Goal: Task Accomplishment & Management: Manage account settings

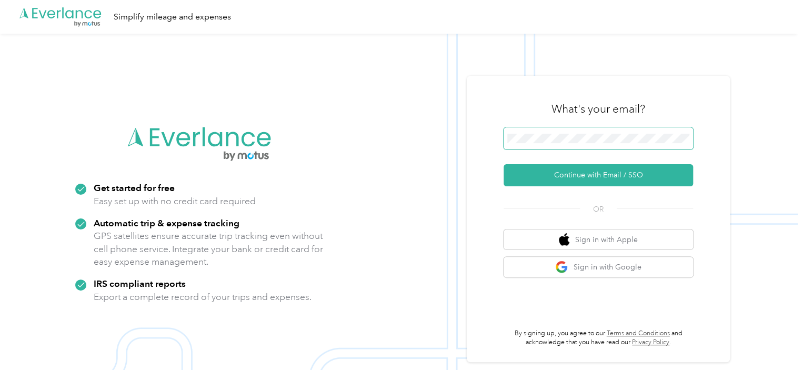
click at [563, 132] on span at bounding box center [597, 138] width 189 height 22
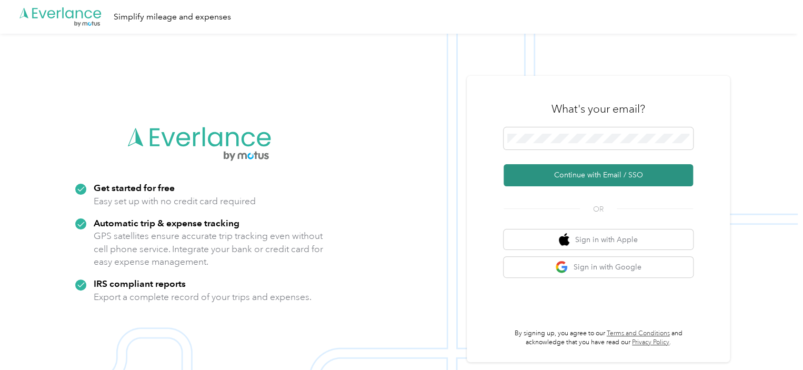
click at [562, 178] on button "Continue with Email / SSO" at bounding box center [597, 175] width 189 height 22
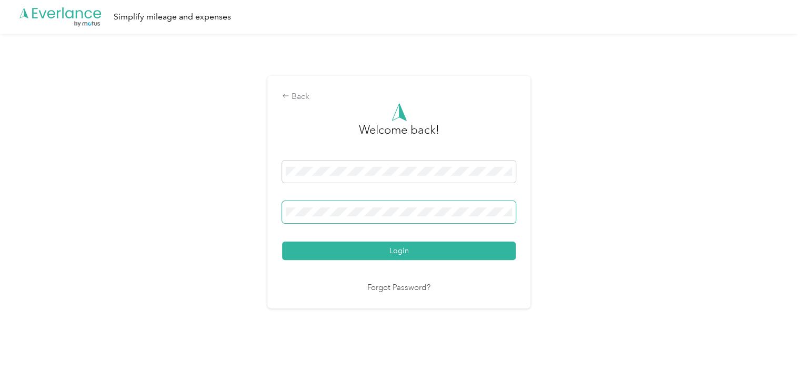
click at [282, 241] on button "Login" at bounding box center [399, 250] width 234 height 18
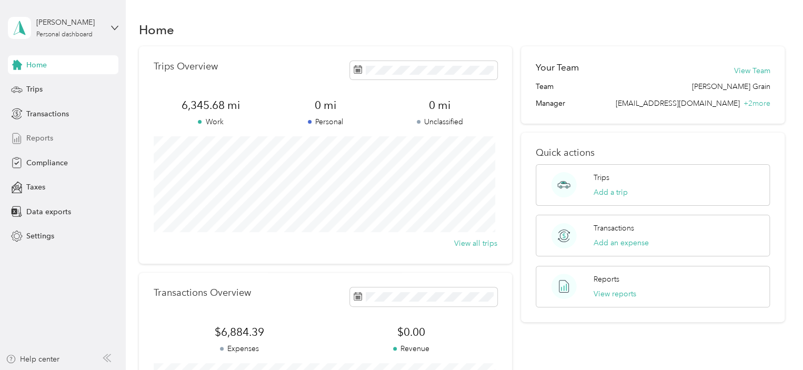
click at [46, 140] on span "Reports" at bounding box center [39, 138] width 27 height 11
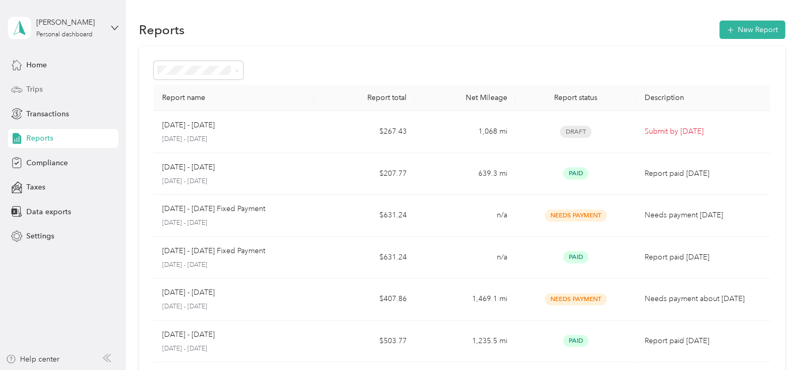
click at [40, 88] on span "Trips" at bounding box center [34, 89] width 16 height 11
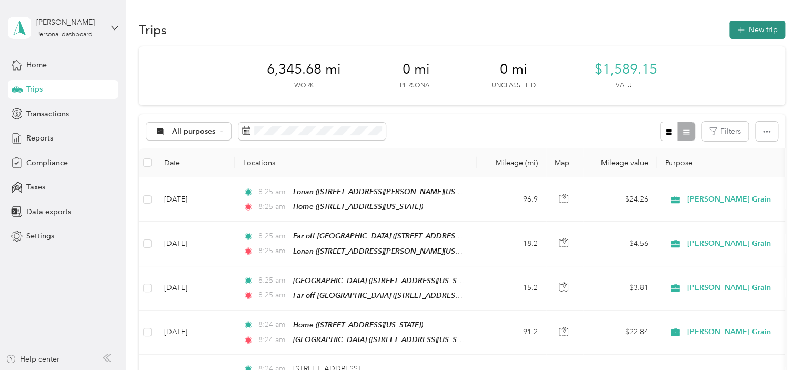
click at [735, 24] on button "New trip" at bounding box center [757, 30] width 56 height 18
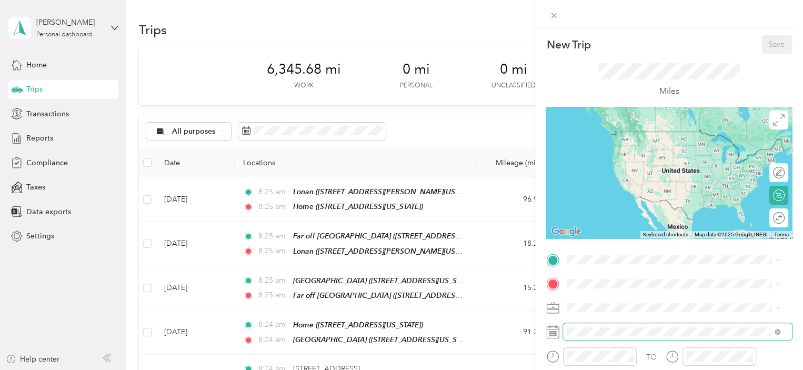
click at [603, 338] on span at bounding box center [677, 331] width 229 height 17
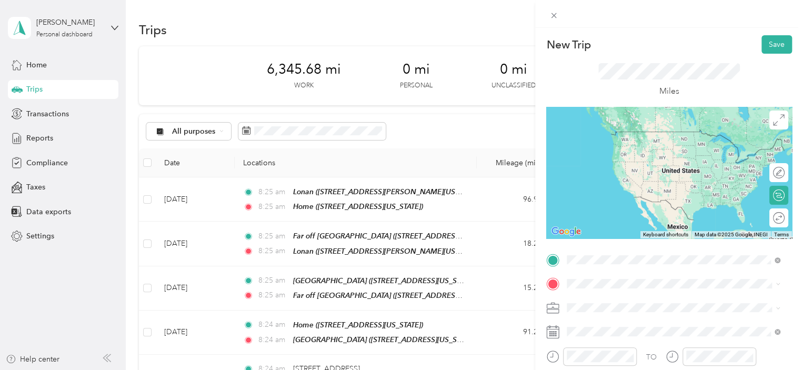
click at [620, 147] on span "[STREET_ADDRESS][US_STATE]" at bounding box center [639, 147] width 105 height 9
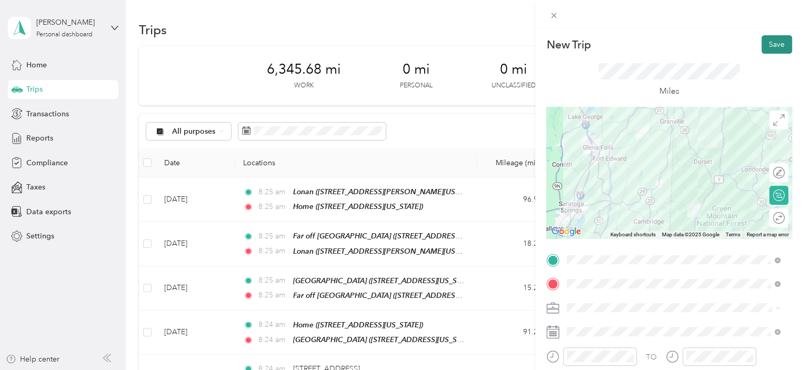
click at [764, 49] on button "Save" at bounding box center [776, 44] width 31 height 18
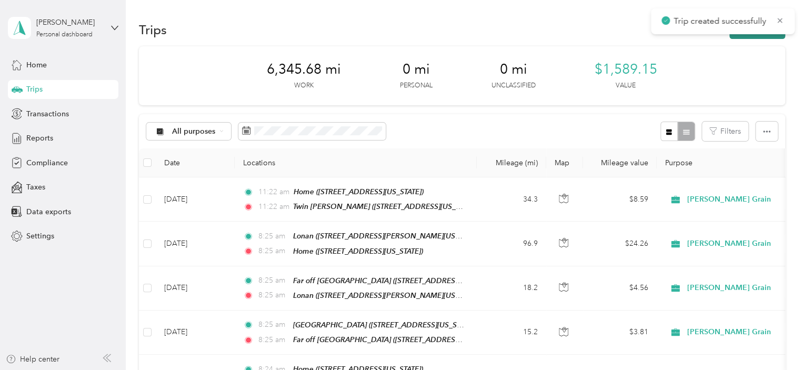
click at [739, 37] on button "New trip" at bounding box center [757, 30] width 56 height 18
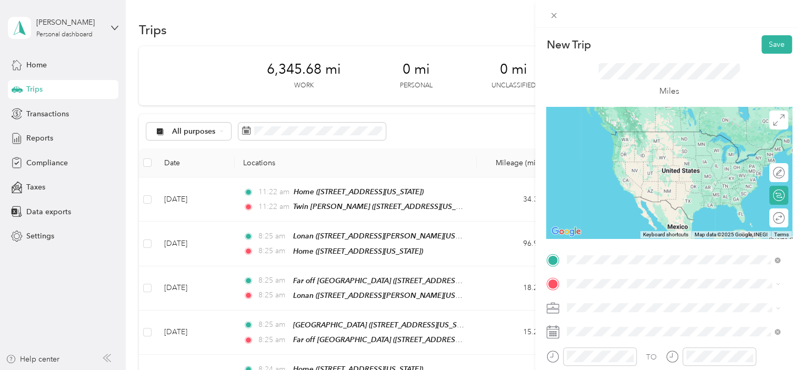
click at [630, 152] on span "[STREET_ADDRESS][US_STATE][US_STATE]" at bounding box center [659, 147] width 144 height 9
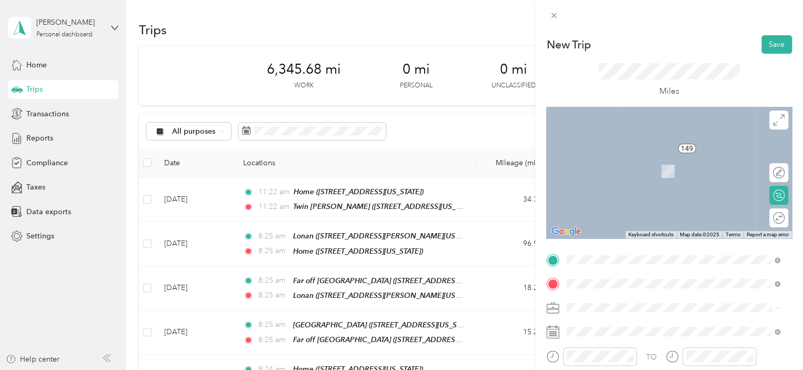
click at [645, 170] on span "[STREET_ADDRESS][US_STATE]" at bounding box center [639, 171] width 105 height 9
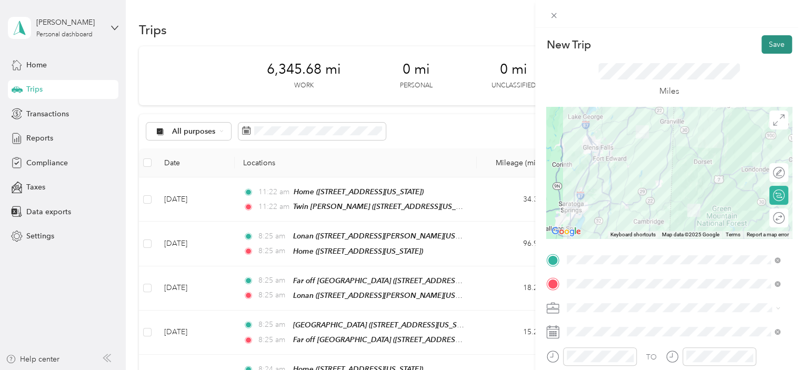
click at [764, 43] on button "Save" at bounding box center [776, 44] width 31 height 18
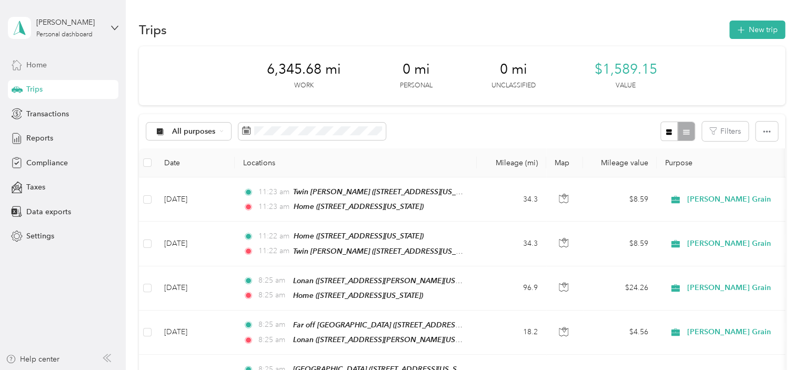
click at [69, 71] on div "Home" at bounding box center [63, 64] width 110 height 19
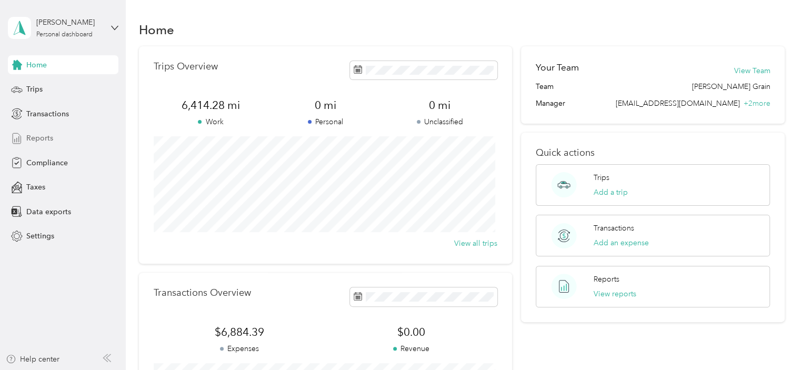
click at [29, 139] on span "Reports" at bounding box center [39, 138] width 27 height 11
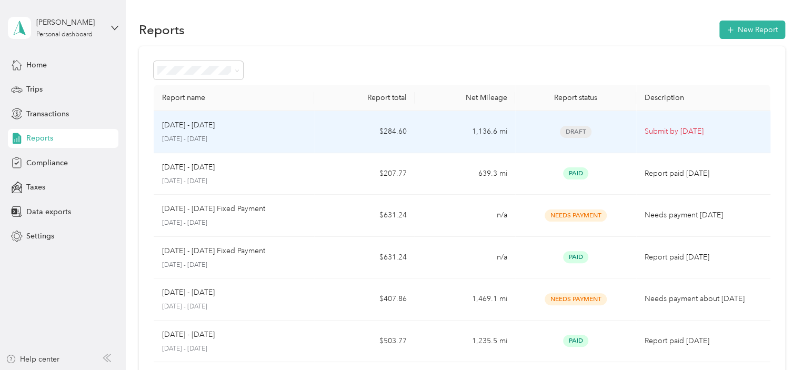
click at [319, 129] on td "$284.60" at bounding box center [364, 132] width 100 height 42
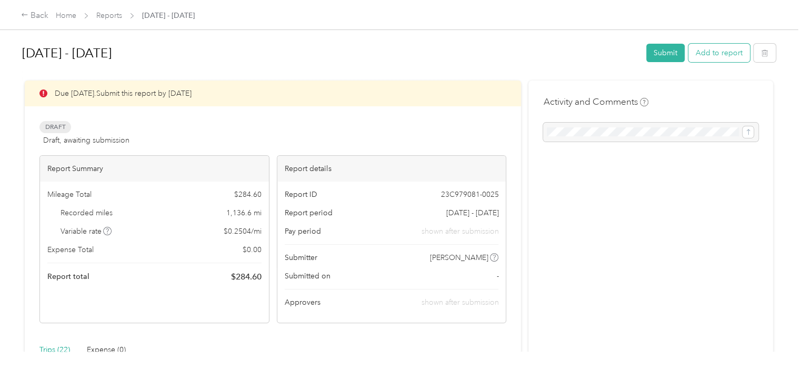
click at [718, 50] on button "Add to report" at bounding box center [719, 53] width 62 height 18
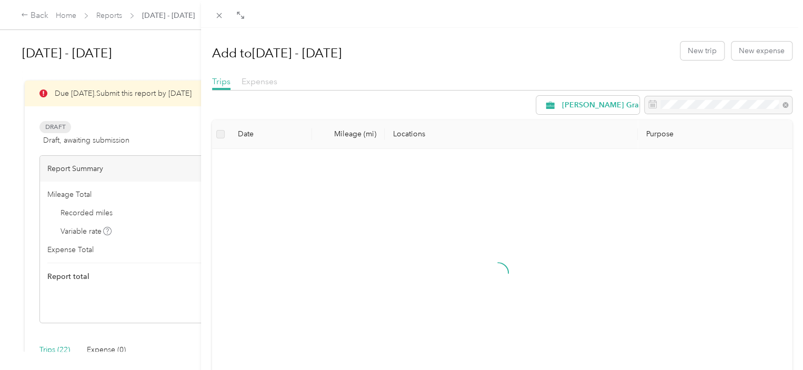
click at [264, 83] on span "Expenses" at bounding box center [259, 81] width 36 height 10
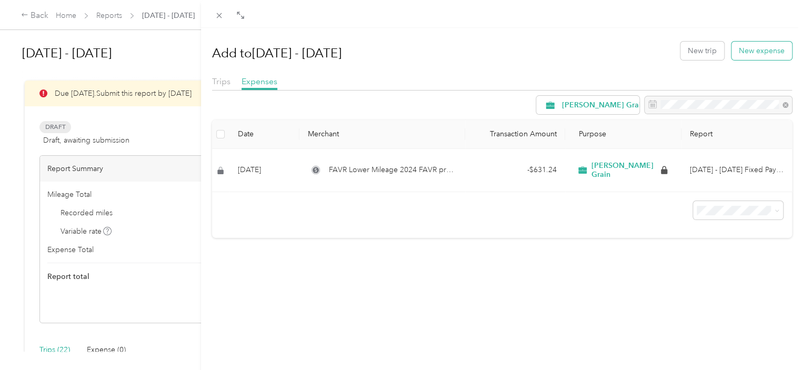
click at [754, 54] on button "New expense" at bounding box center [761, 51] width 60 height 18
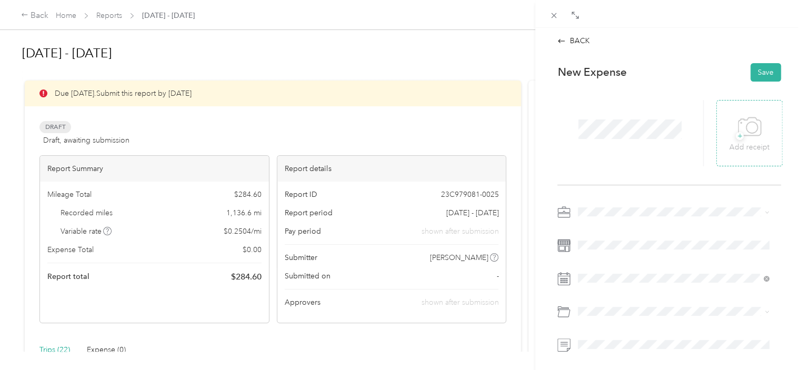
click at [742, 135] on icon at bounding box center [749, 126] width 23 height 18
click at [760, 73] on button "Save" at bounding box center [765, 72] width 31 height 18
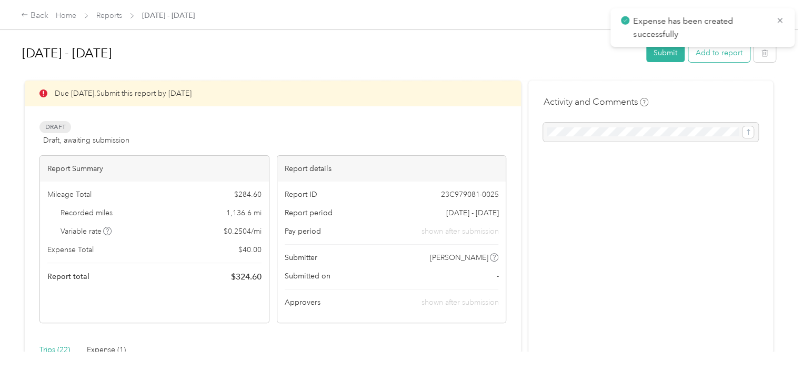
click at [720, 56] on button "Add to report" at bounding box center [719, 53] width 62 height 18
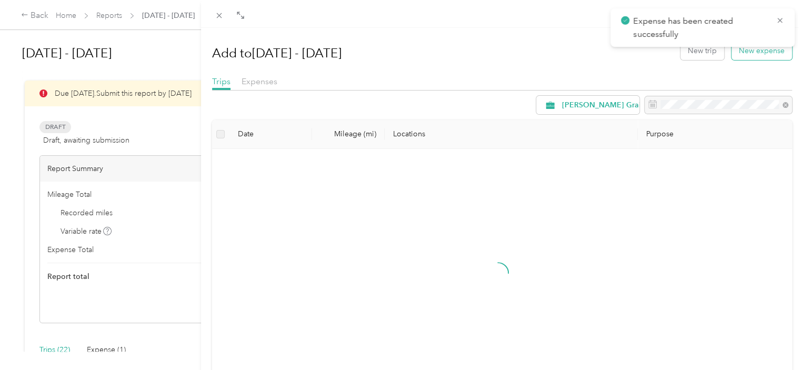
click at [736, 58] on button "New expense" at bounding box center [761, 51] width 60 height 18
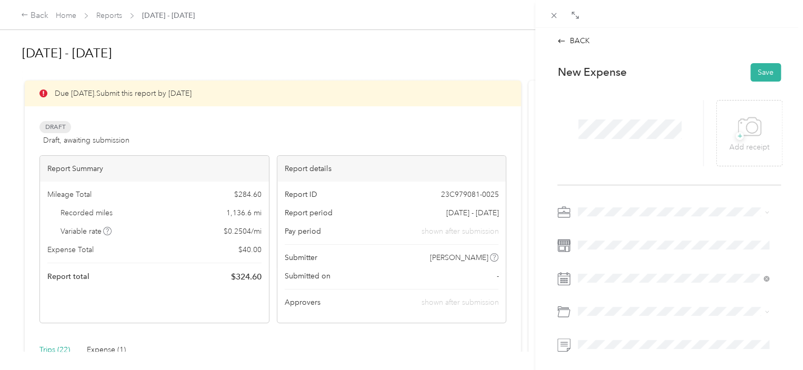
click at [654, 144] on div at bounding box center [630, 133] width 146 height 66
click at [753, 126] on icon at bounding box center [750, 127] width 24 height 29
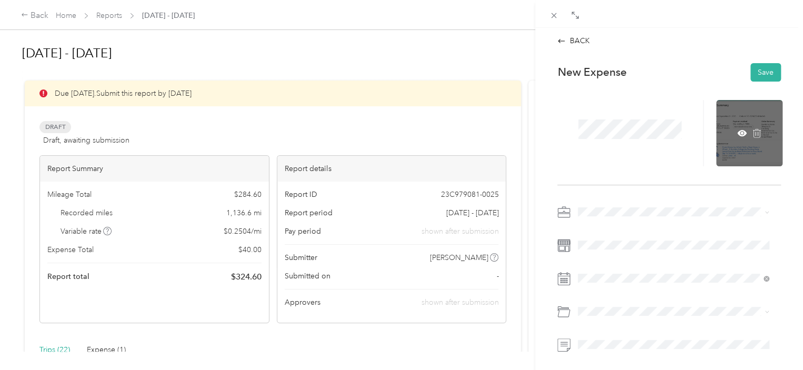
click at [739, 111] on div at bounding box center [749, 133] width 66 height 66
click at [737, 129] on icon at bounding box center [741, 132] width 9 height 9
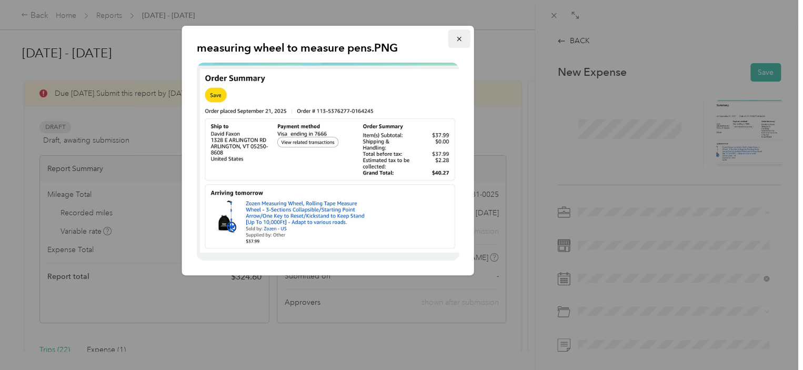
click at [458, 39] on icon "button" at bounding box center [459, 39] width 4 height 4
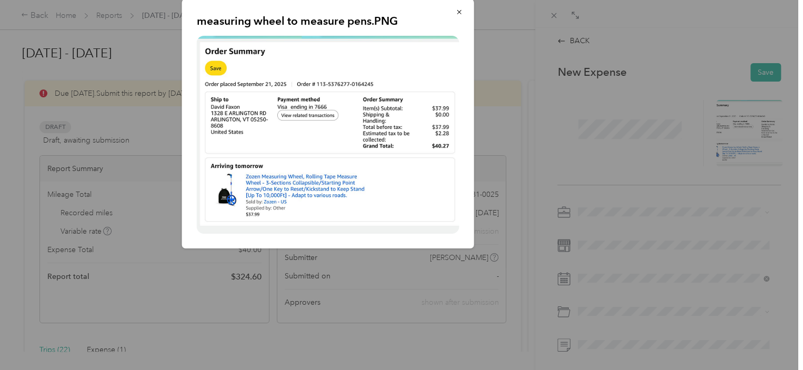
click at [618, 120] on div "measuring wheel to measure pens.PNG" at bounding box center [547, 125] width 292 height 253
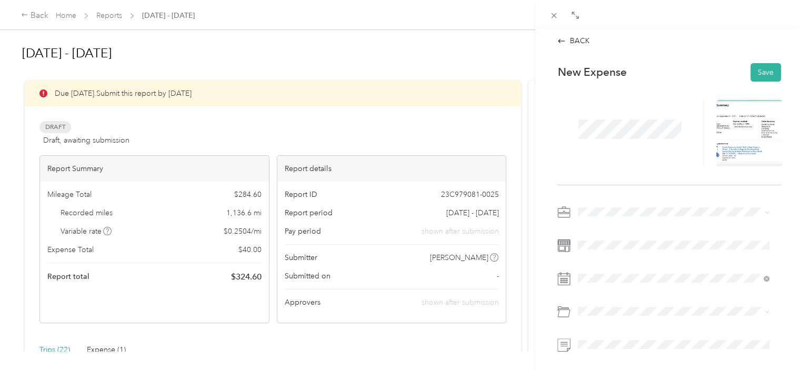
click at [651, 150] on div at bounding box center [630, 133] width 146 height 66
click at [758, 71] on button "Save" at bounding box center [765, 72] width 31 height 18
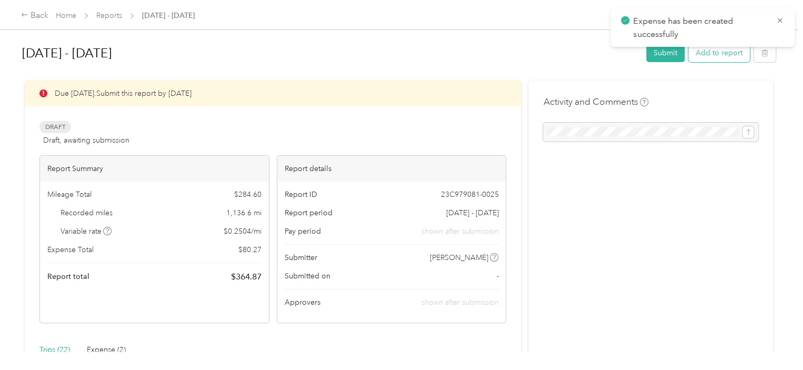
click at [727, 58] on button "Add to report" at bounding box center [719, 53] width 62 height 18
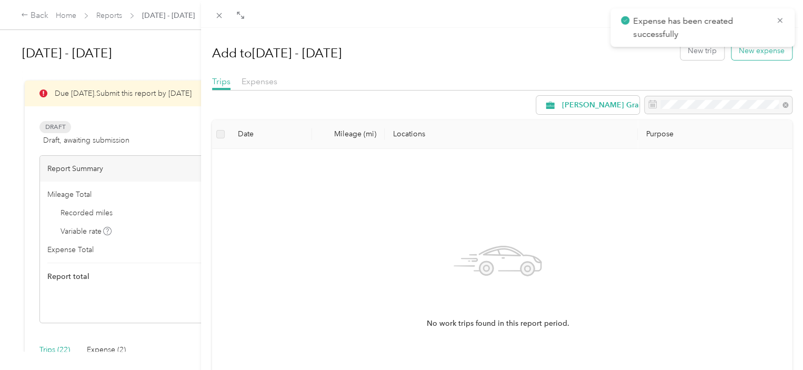
click at [737, 56] on button "New expense" at bounding box center [761, 51] width 60 height 18
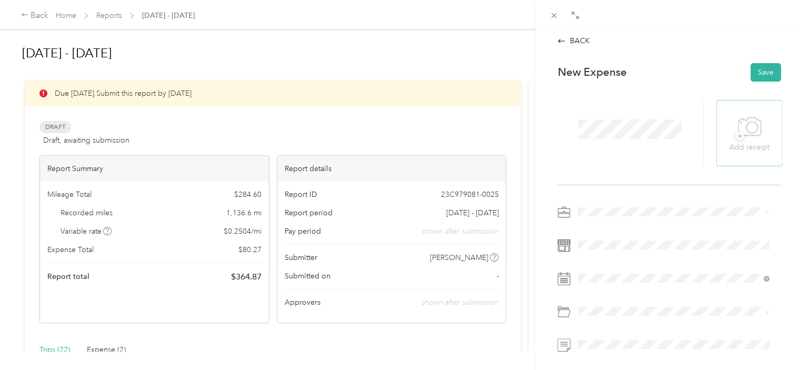
click at [757, 124] on div "+ Add receipt" at bounding box center [749, 133] width 40 height 41
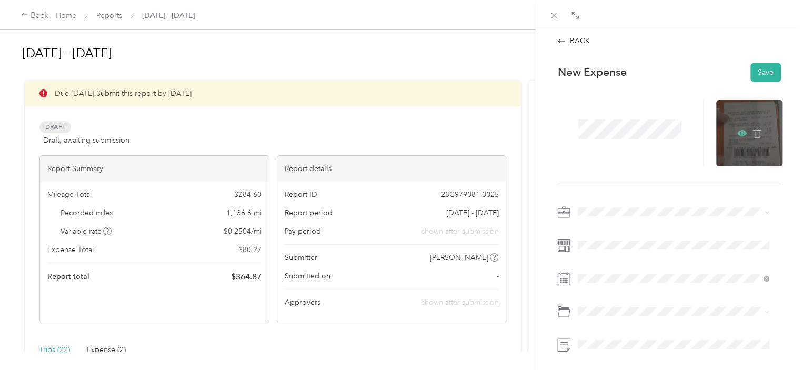
click at [737, 133] on icon at bounding box center [741, 132] width 9 height 6
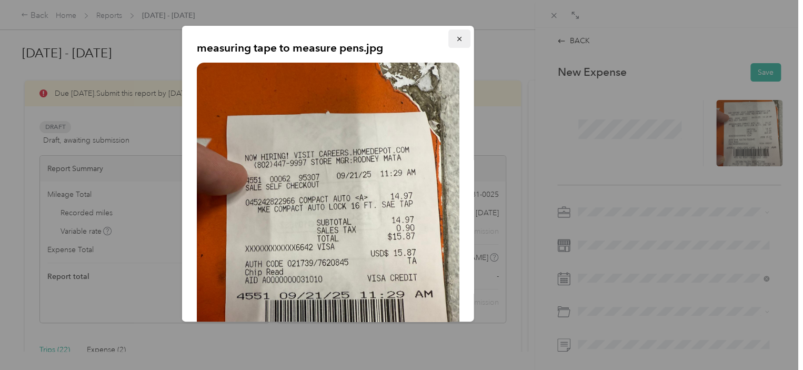
click at [456, 37] on icon "button" at bounding box center [459, 38] width 7 height 7
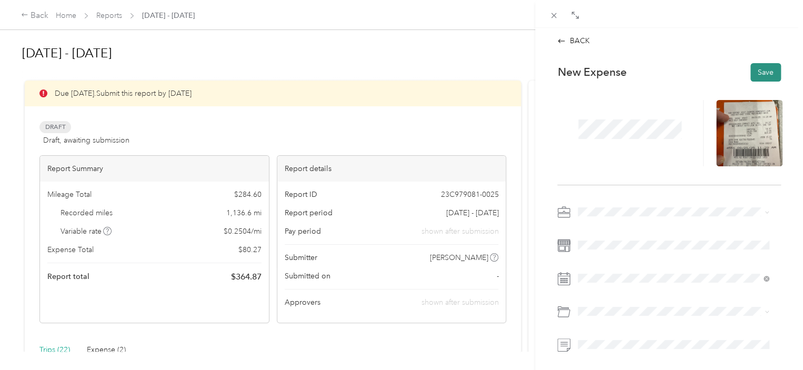
click at [762, 73] on button "Save" at bounding box center [765, 72] width 31 height 18
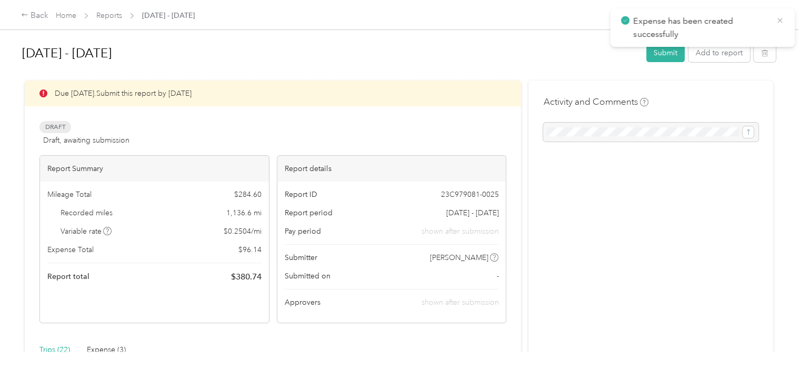
click at [782, 21] on icon at bounding box center [779, 20] width 8 height 9
click at [68, 19] on link "Home" at bounding box center [66, 15] width 21 height 9
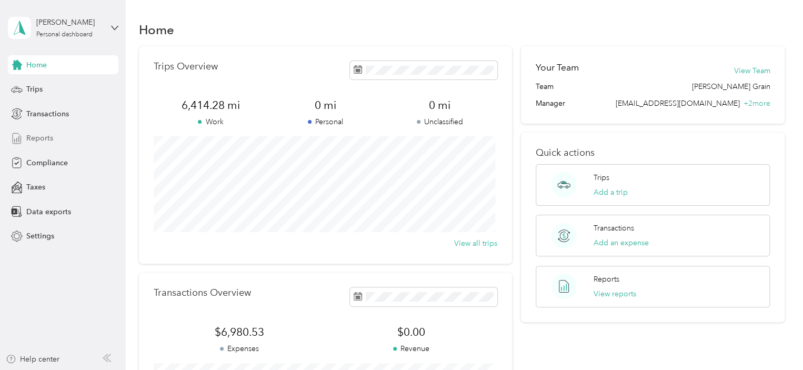
click at [52, 138] on span "Reports" at bounding box center [39, 138] width 27 height 11
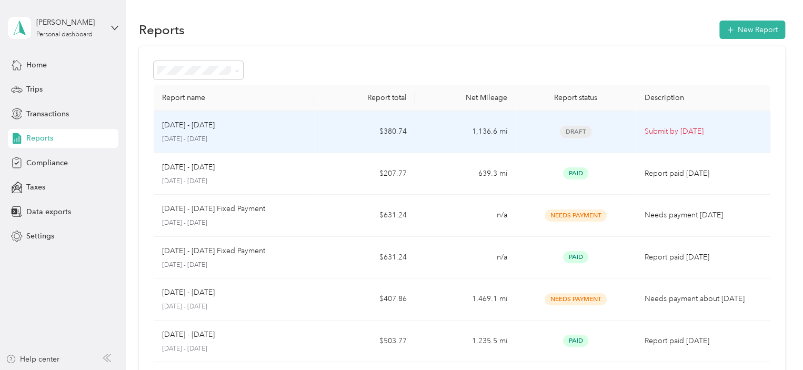
click at [307, 134] on td "[DATE] - [DATE] [DATE] - [DATE]" at bounding box center [234, 132] width 161 height 42
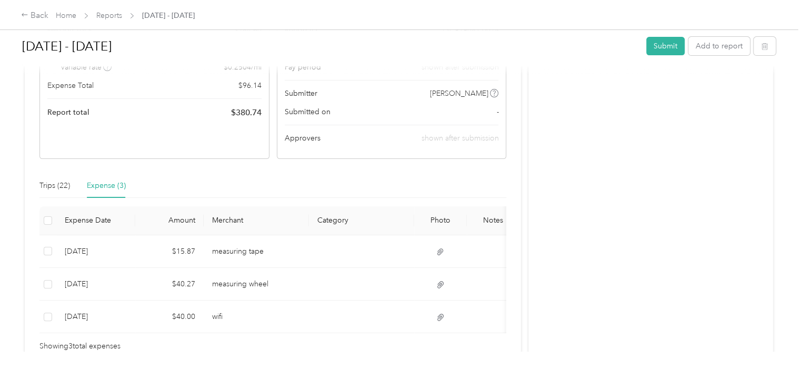
scroll to position [166, 0]
click at [49, 185] on div "Trips (22)" at bounding box center [54, 184] width 31 height 12
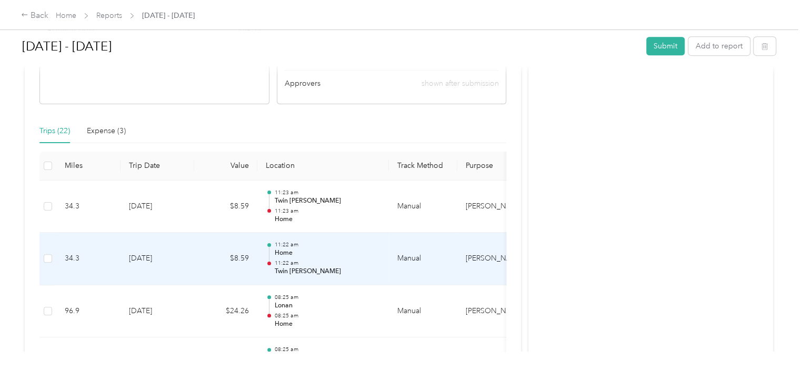
scroll to position [0, 0]
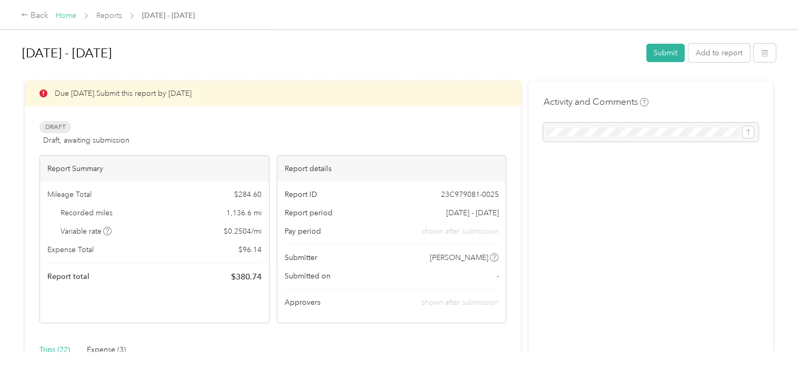
click at [65, 15] on link "Home" at bounding box center [66, 15] width 21 height 9
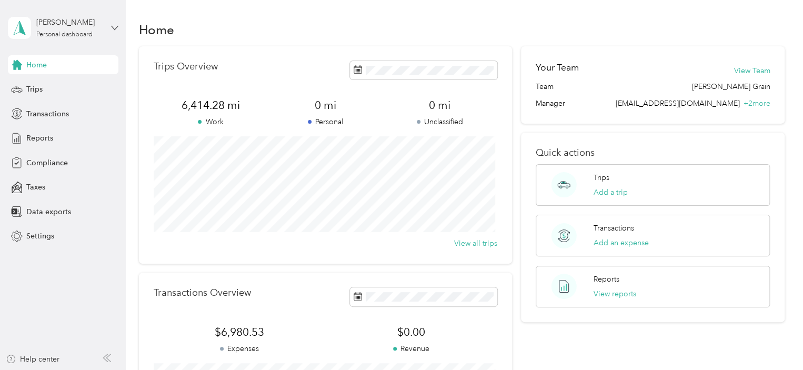
click at [111, 25] on icon at bounding box center [114, 27] width 7 height 7
click at [79, 90] on div "Log out" at bounding box center [148, 86] width 266 height 18
